Goal: Information Seeking & Learning: Learn about a topic

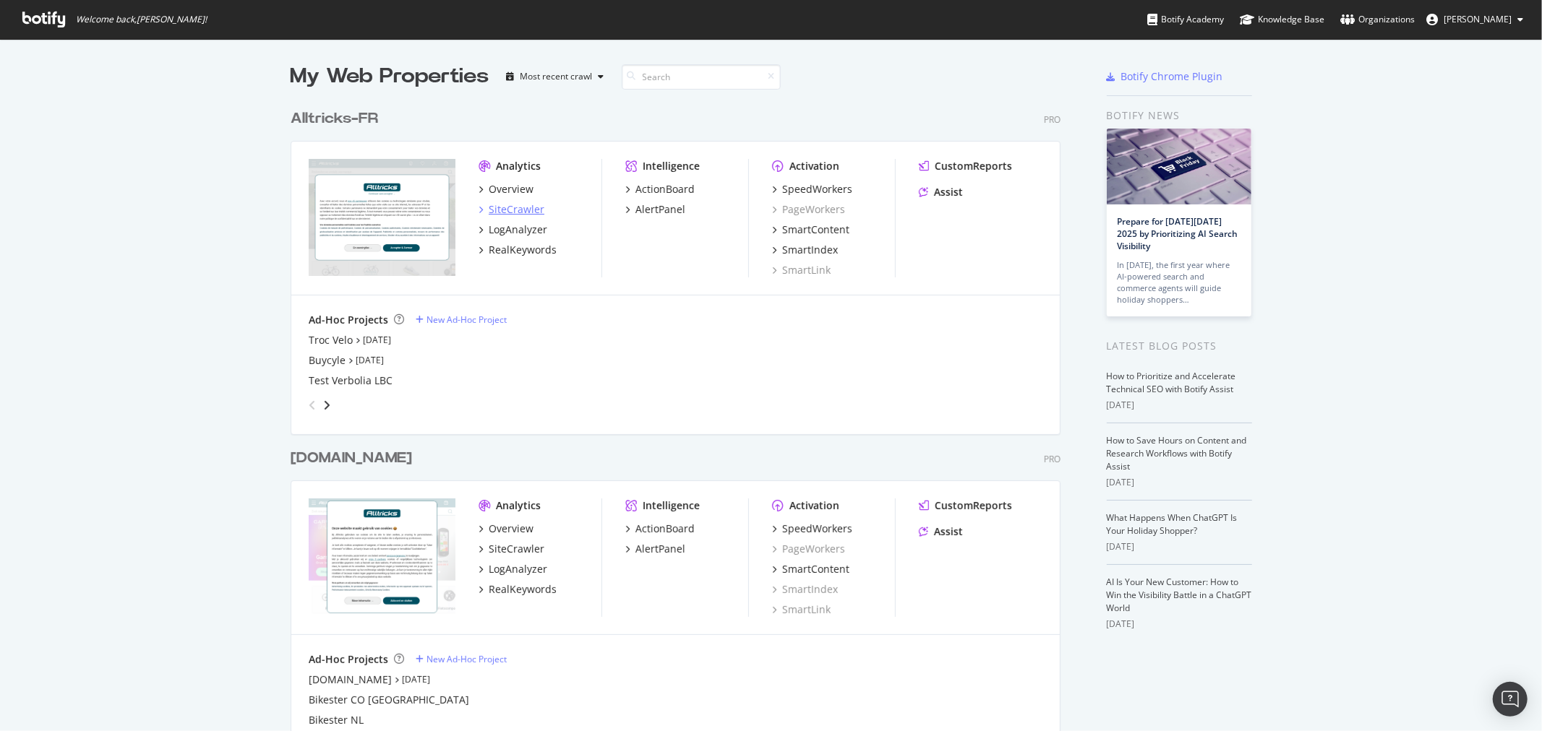
click at [524, 202] on div "SiteCrawler" at bounding box center [517, 209] width 56 height 14
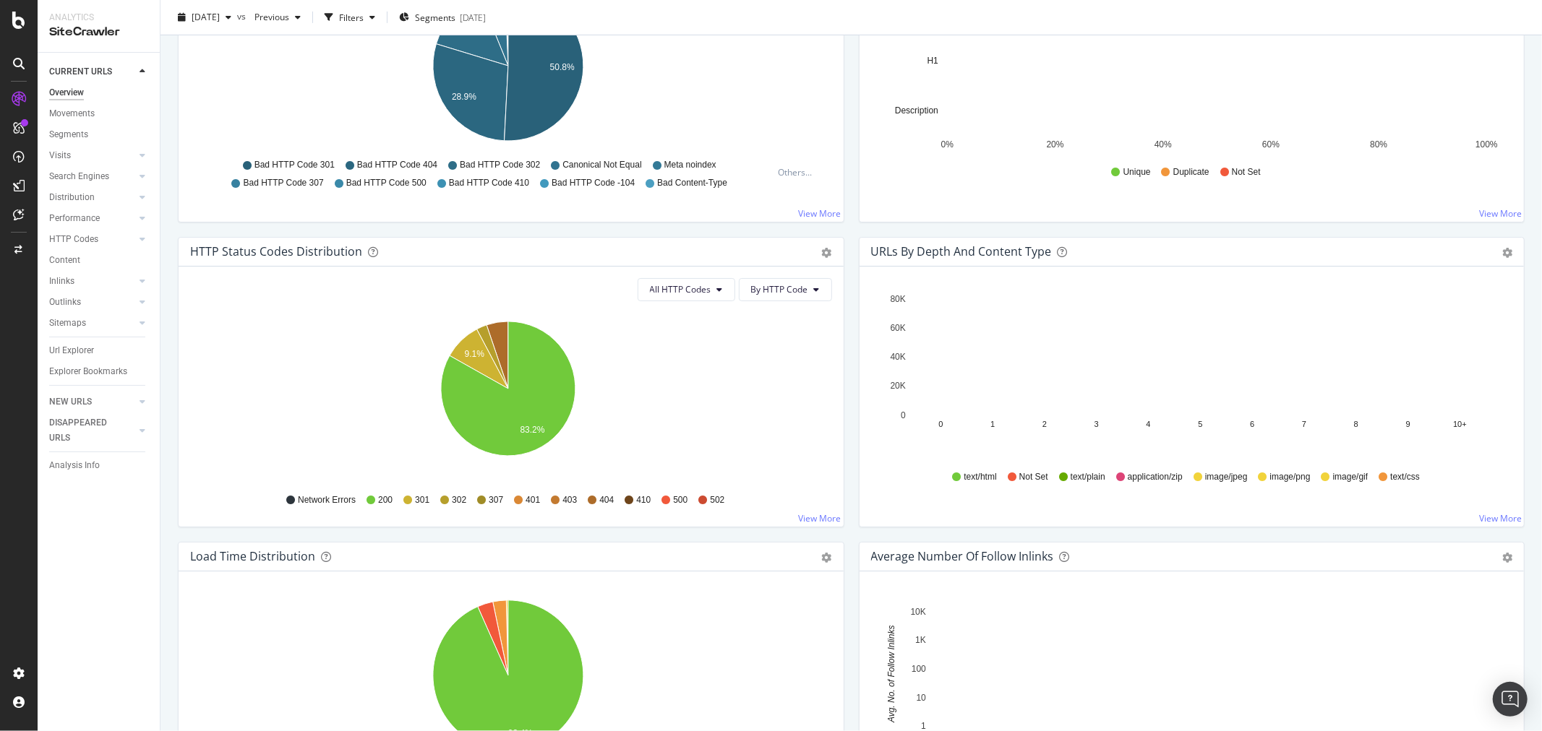
scroll to position [481, 0]
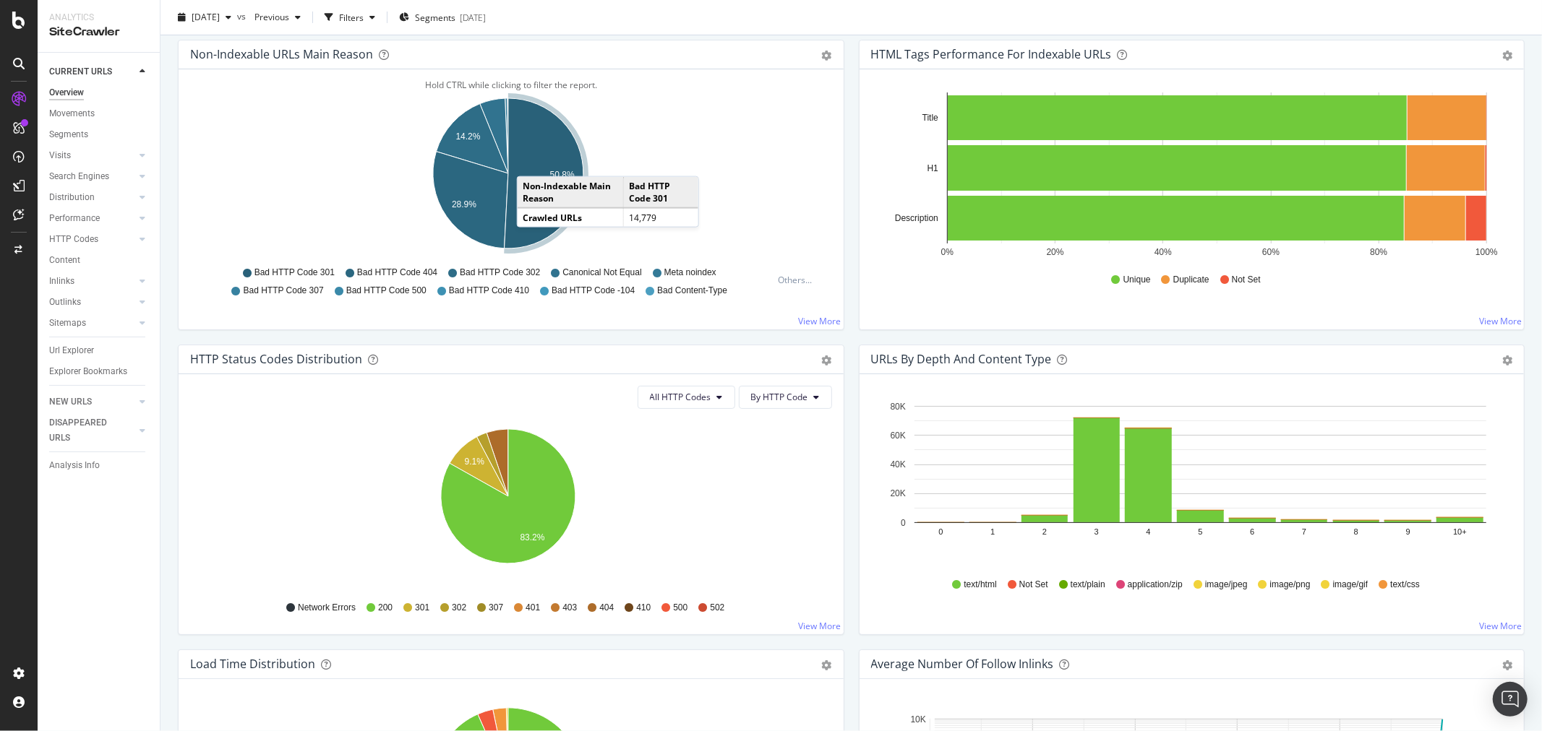
click at [531, 162] on icon "A chart." at bounding box center [544, 173] width 79 height 150
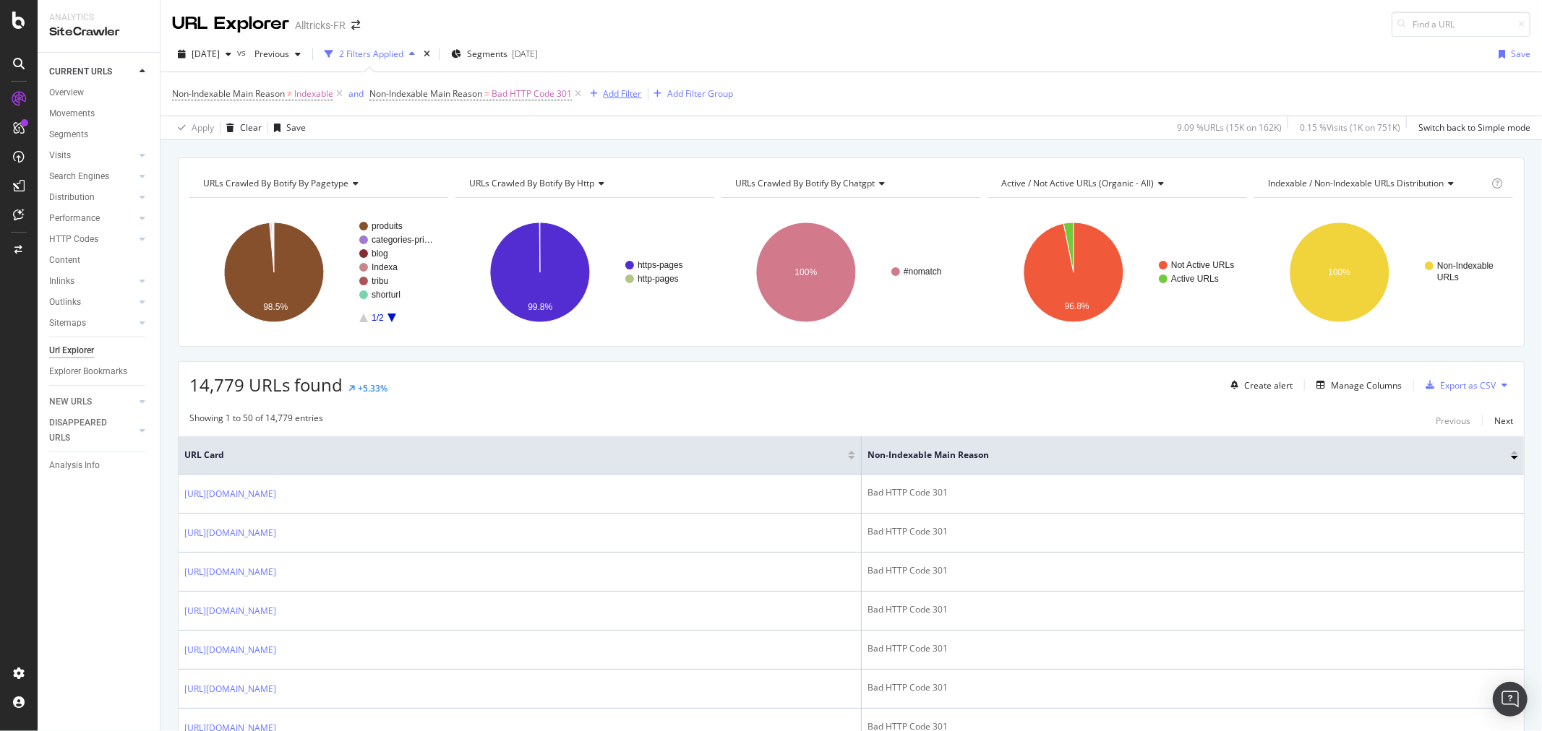
click at [627, 97] on div "Add Filter" at bounding box center [623, 93] width 38 height 12
click at [760, 18] on div "URL Explorer Alltricks-FR" at bounding box center [850, 18] width 1381 height 37
click at [591, 48] on div "2025 Sep. 29th vs Previous 2 Filters Applied Segments 2025-04-15 Save" at bounding box center [850, 57] width 1381 height 29
click at [538, 56] on div "[DATE]" at bounding box center [525, 54] width 26 height 12
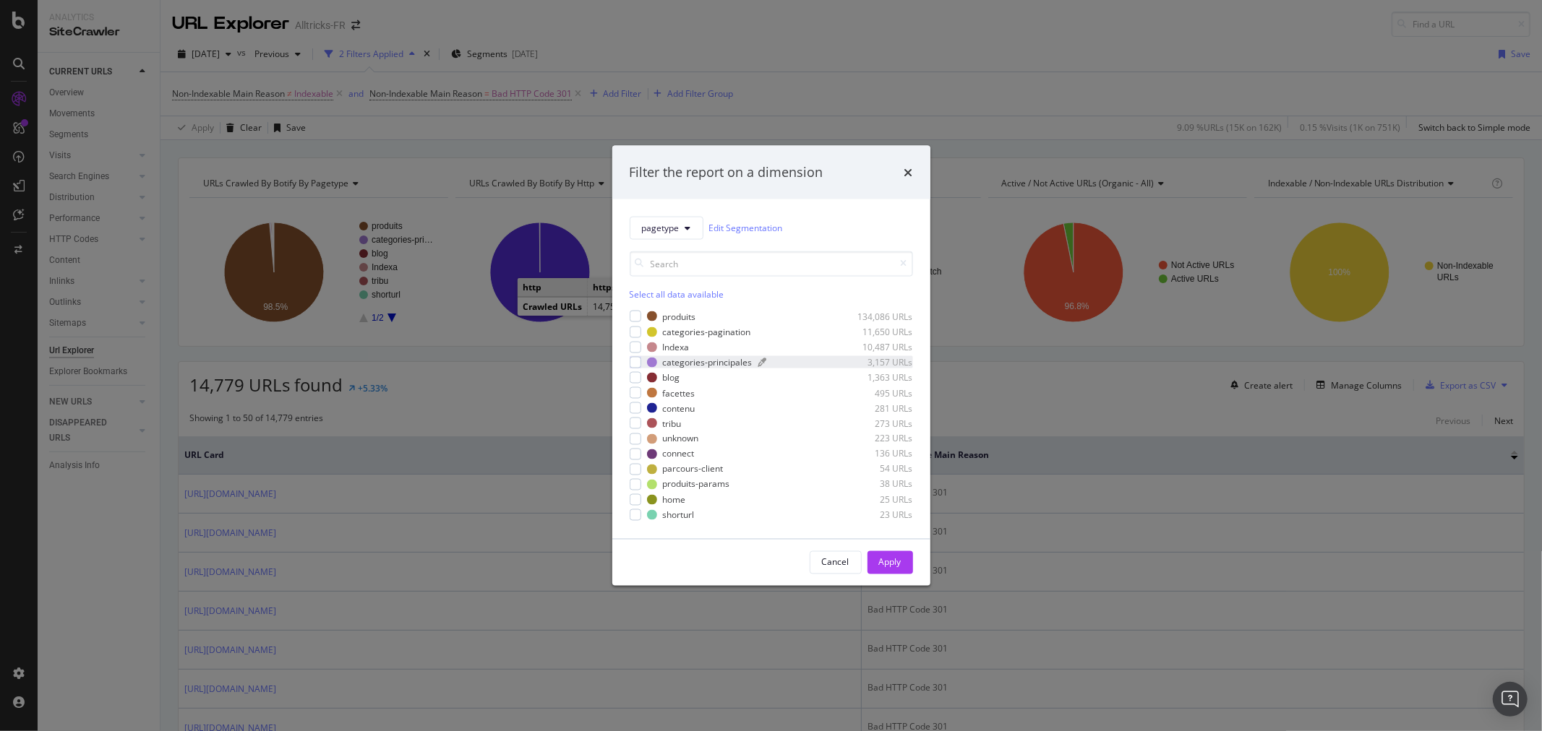
click at [671, 360] on div "categories-principales" at bounding box center [708, 362] width 90 height 12
click at [904, 559] on button "Apply" at bounding box center [890, 562] width 46 height 23
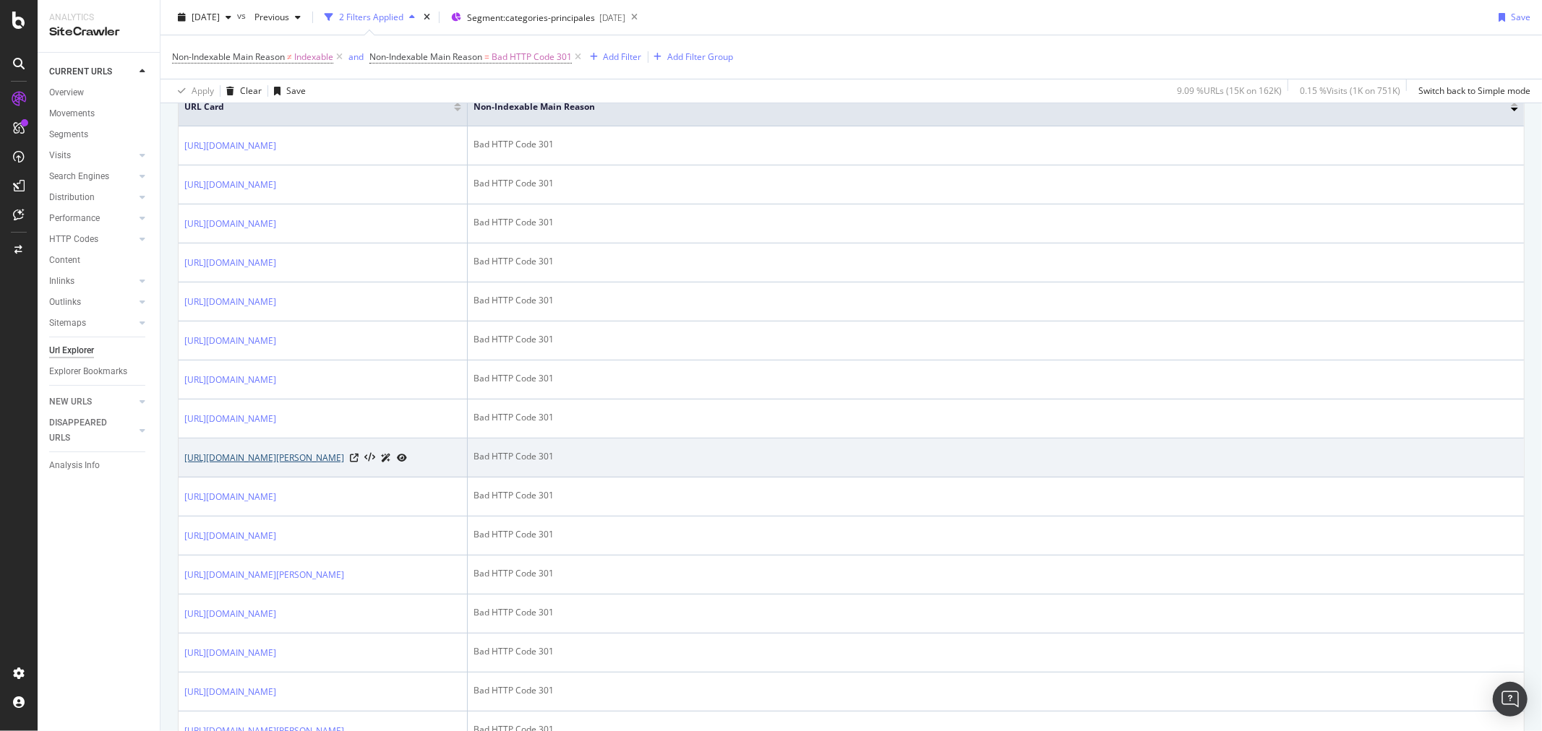
scroll to position [410, 0]
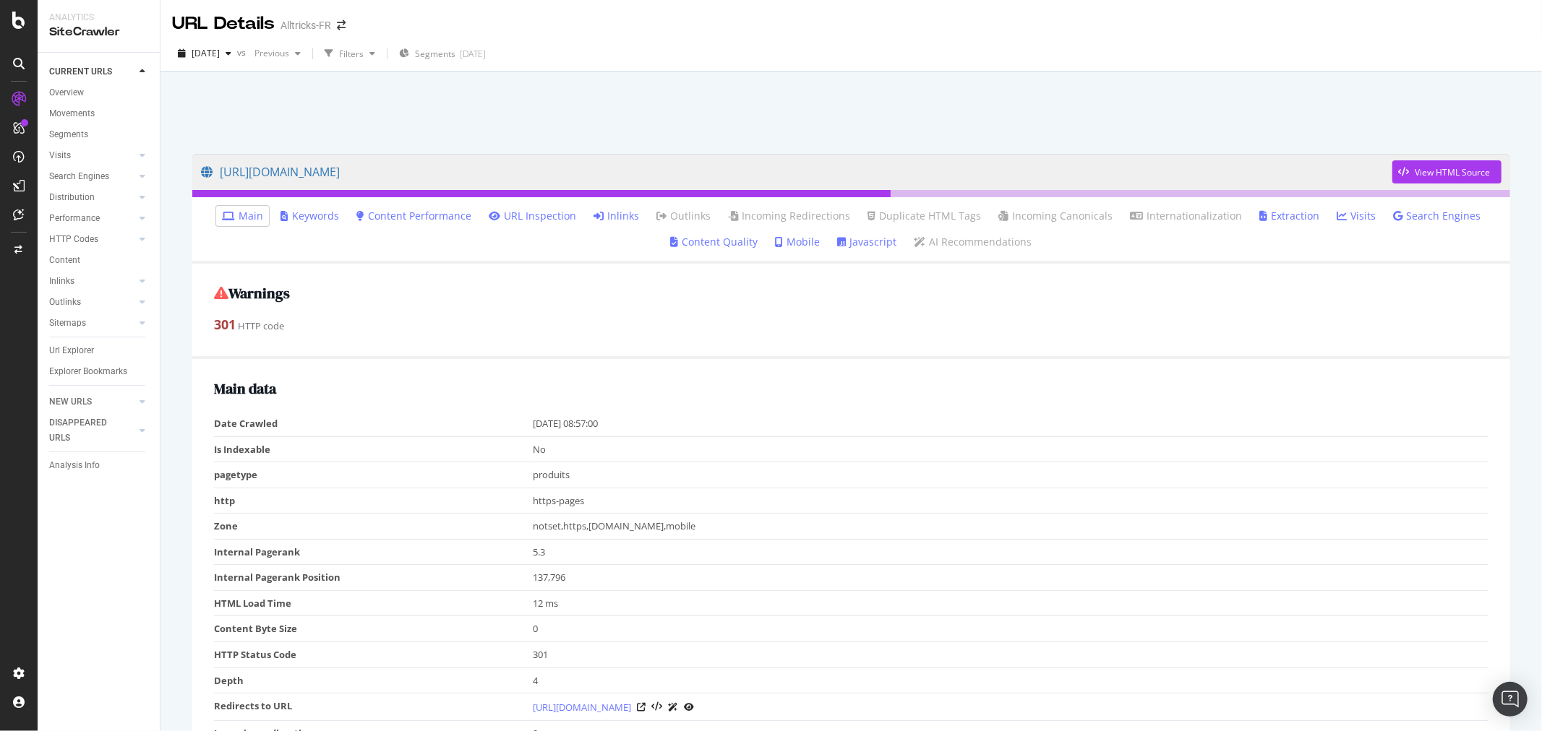
click at [607, 215] on link "Inlinks" at bounding box center [616, 216] width 46 height 14
click at [445, 176] on link "https://www.alltricks.fr/C-2176423-lunettes-de-trail" at bounding box center [796, 172] width 1191 height 36
click at [612, 212] on link "Inlinks" at bounding box center [616, 216] width 46 height 14
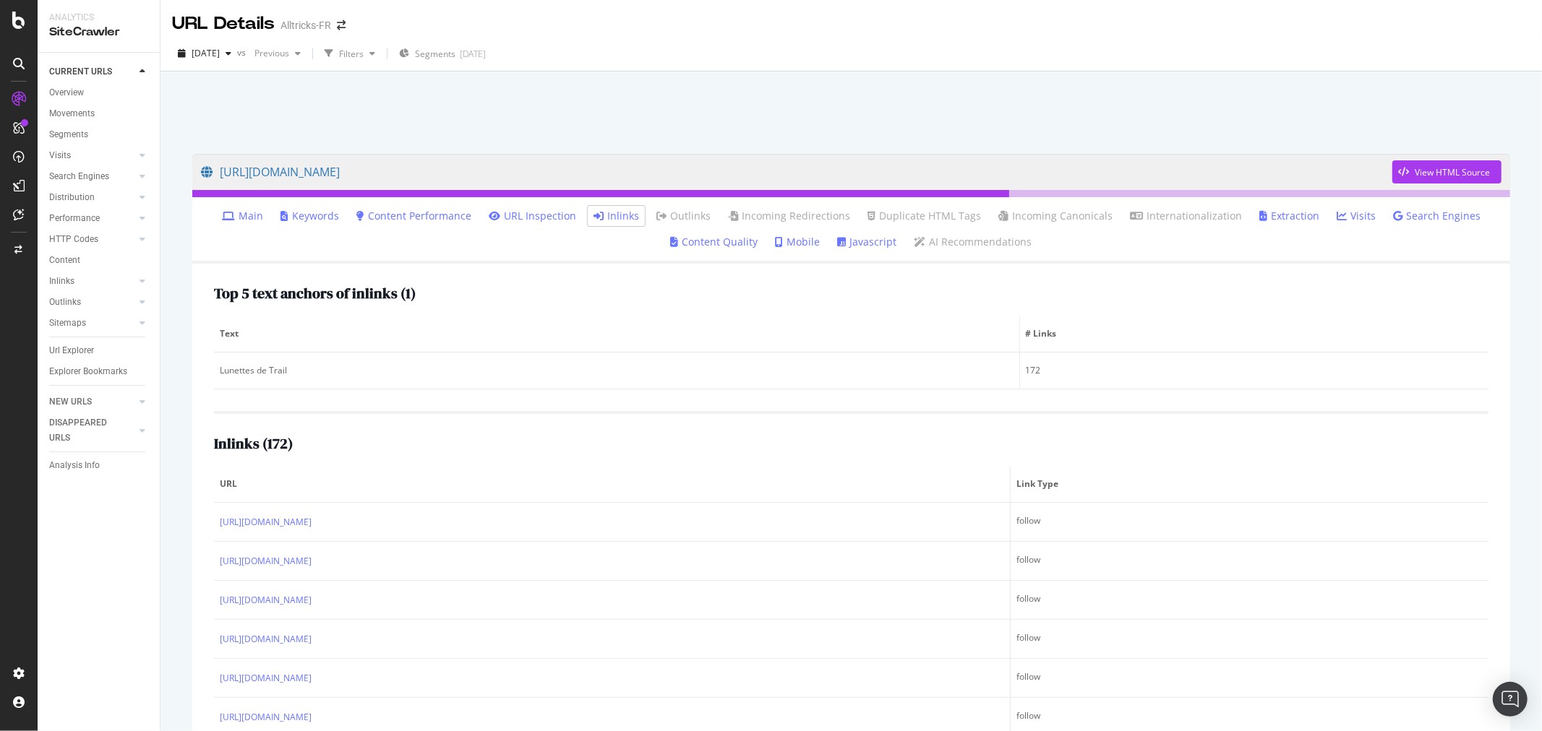
scroll to position [132, 0]
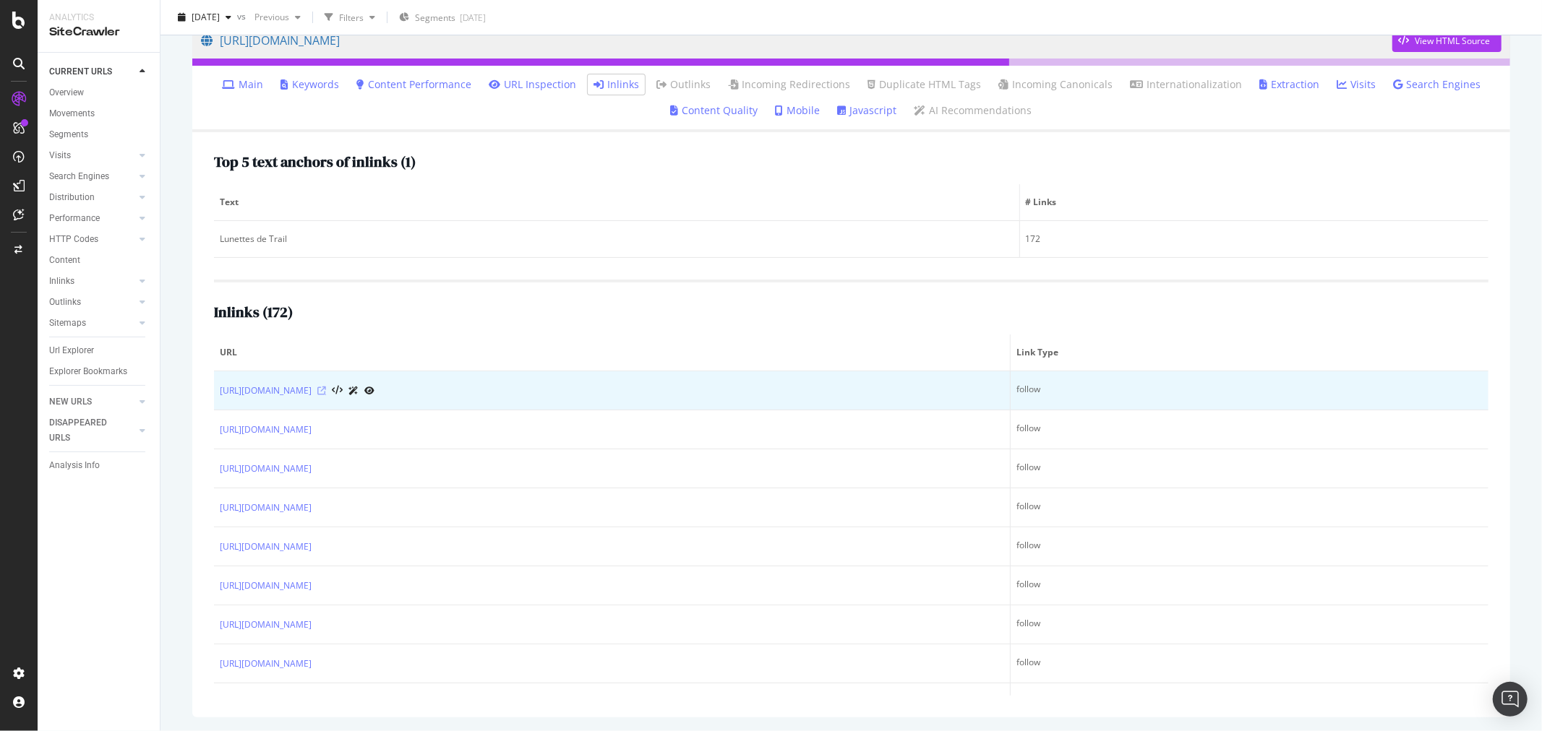
click at [326, 391] on icon at bounding box center [321, 391] width 9 height 9
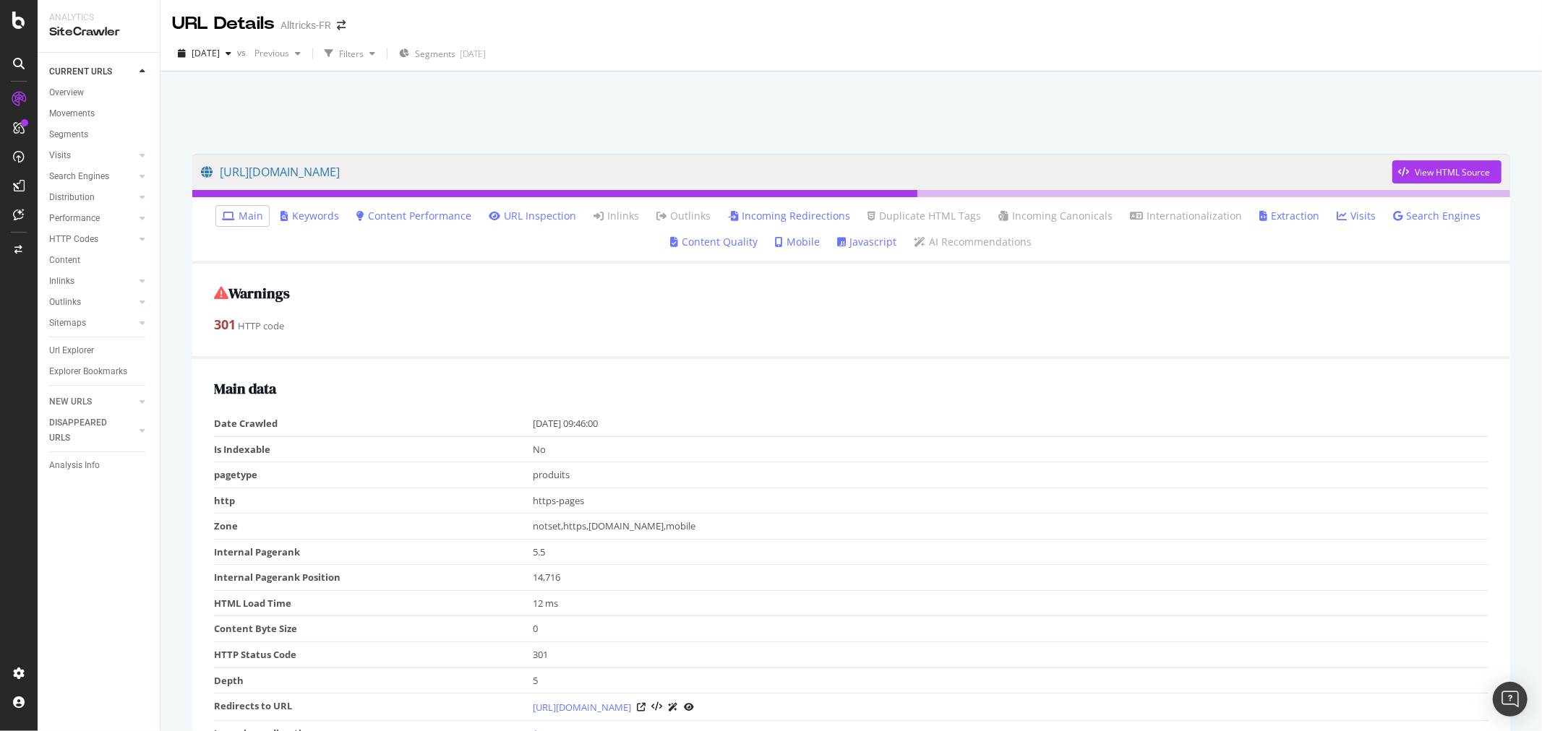
click at [516, 214] on link "URL Inspection" at bounding box center [532, 216] width 87 height 14
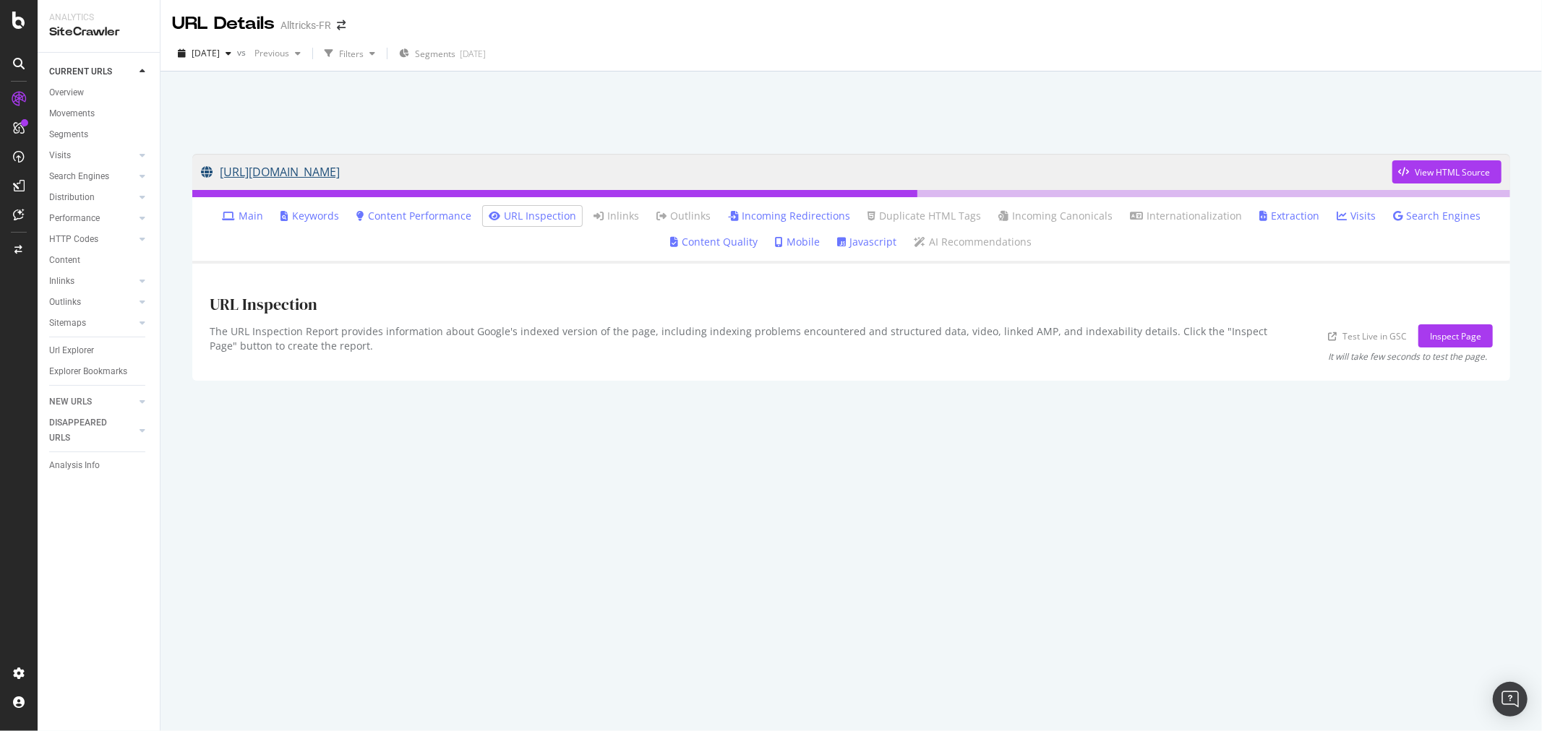
click at [653, 160] on link "https://www.alltricks.fr/F-11915-compteurs-velo/P-274090-compteur_gps_garmin_ed…" at bounding box center [796, 172] width 1191 height 36
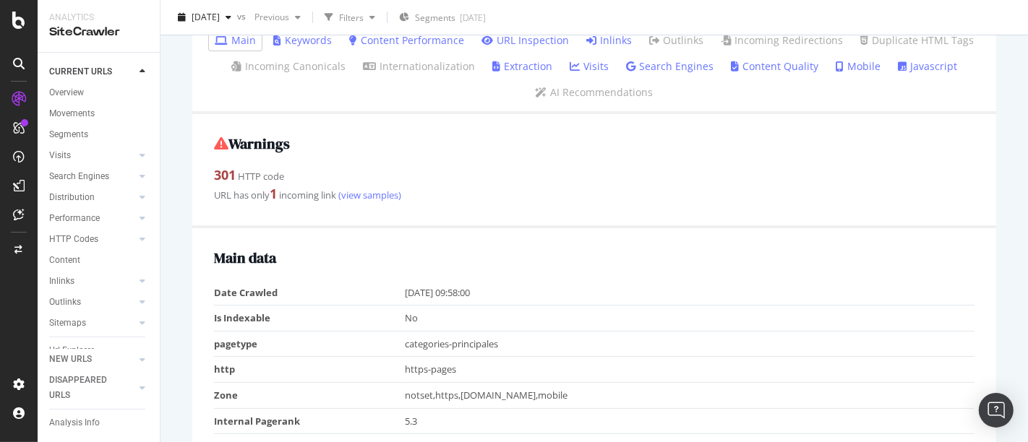
scroll to position [215, 0]
